Goal: Task Accomplishment & Management: Manage account settings

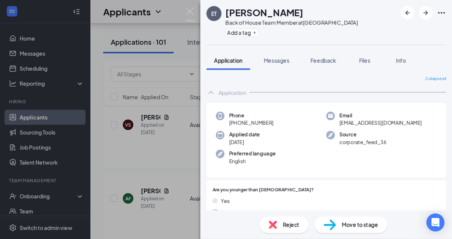
scroll to position [259, 0]
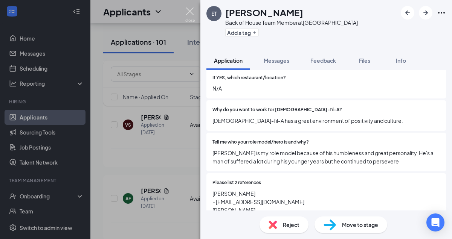
click at [191, 12] on img at bounding box center [189, 15] width 9 height 15
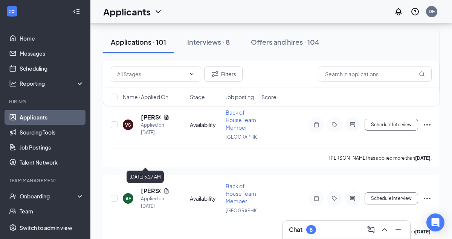
scroll to position [1151, 0]
click at [170, 73] on input "text" at bounding box center [151, 74] width 69 height 8
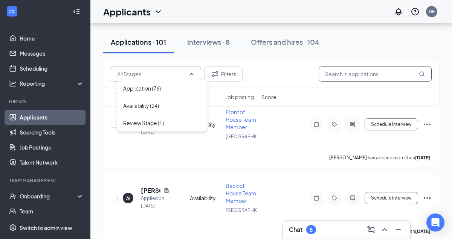
click at [382, 70] on input "text" at bounding box center [374, 74] width 113 height 15
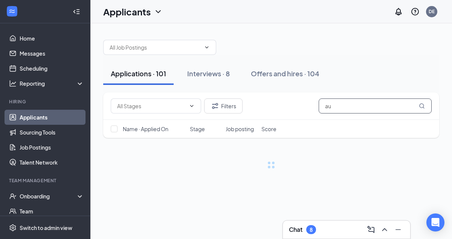
type input "a"
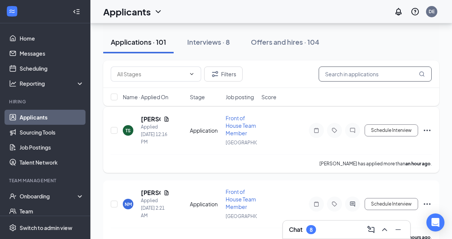
scroll to position [39, 0]
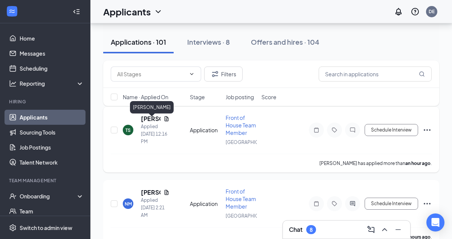
click at [148, 122] on h5 "[PERSON_NAME]" at bounding box center [151, 119] width 20 height 8
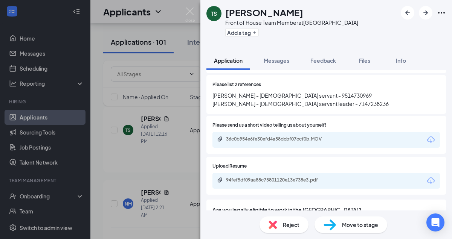
scroll to position [408, 0]
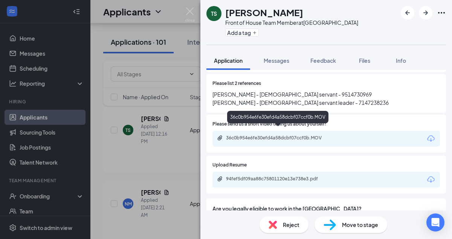
click at [289, 135] on div "36c0b954e6fe30efd4a58dcbf07ccf0b.MOV" at bounding box center [278, 138] width 105 height 6
